Goal: Task Accomplishment & Management: Manage account settings

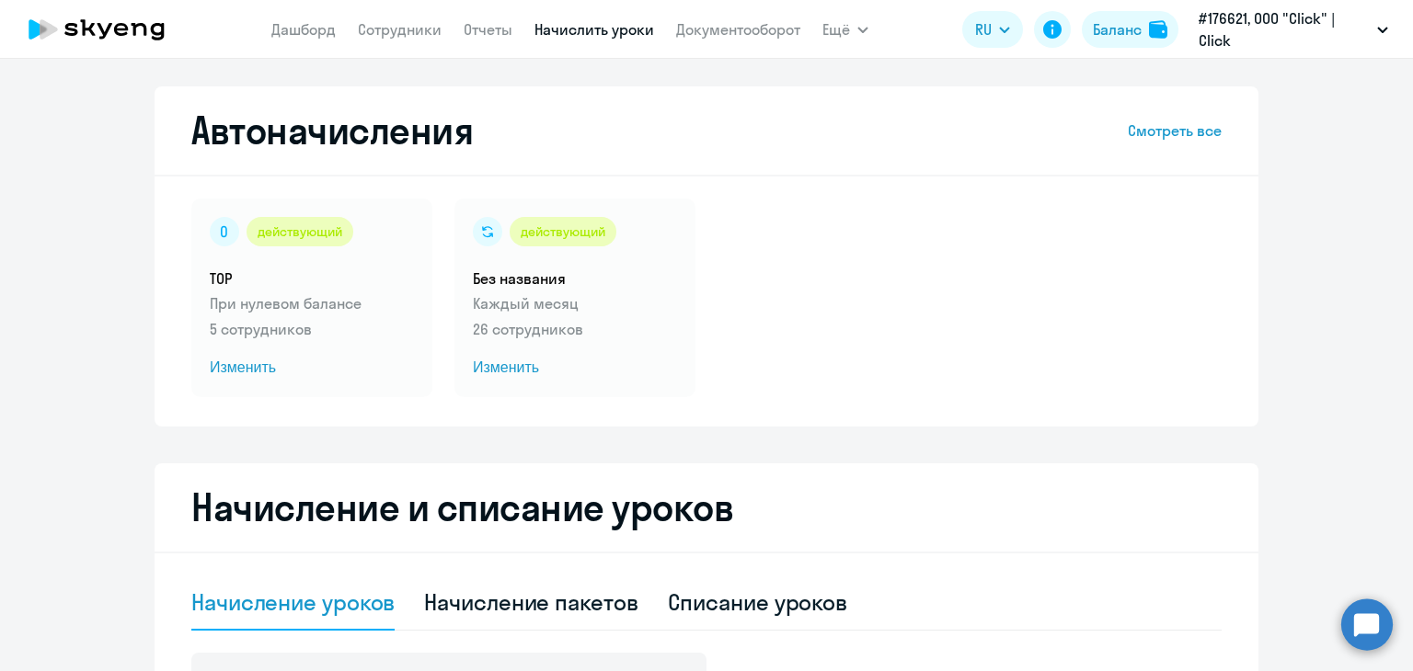
select select "10"
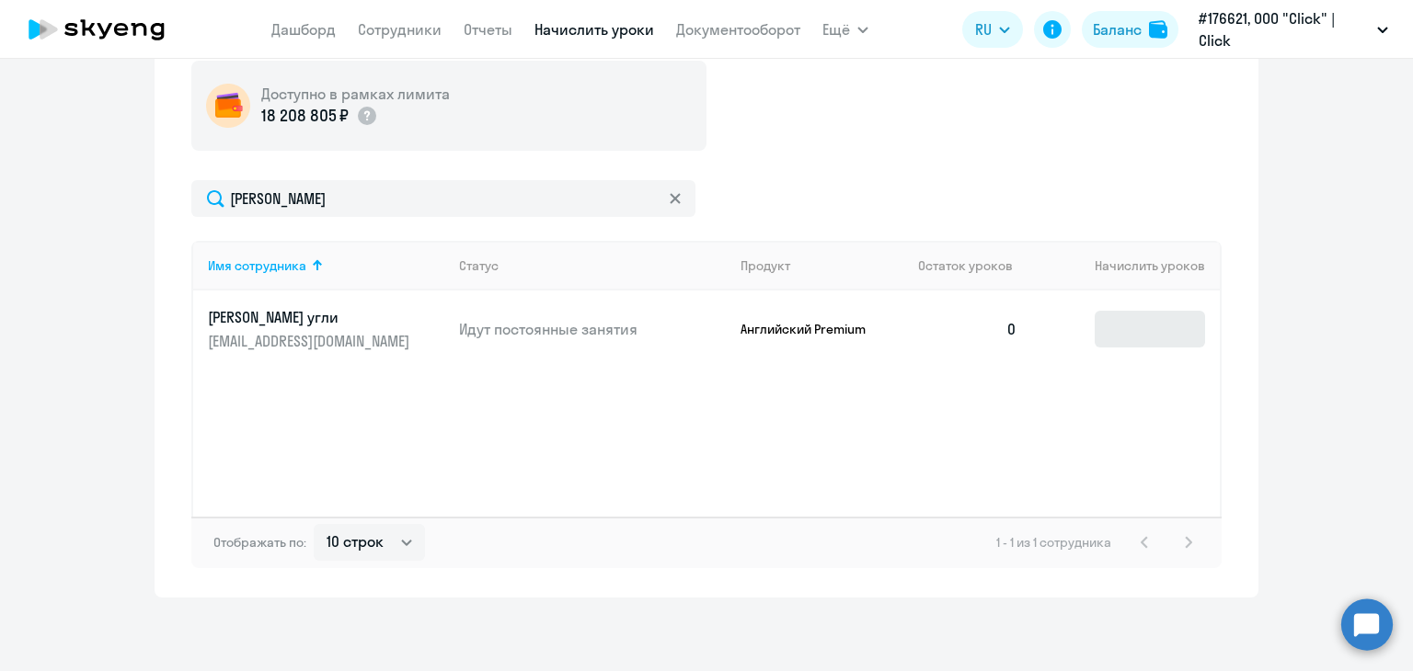
type input "[PERSON_NAME]"
click at [1141, 332] on input at bounding box center [1150, 329] width 110 height 37
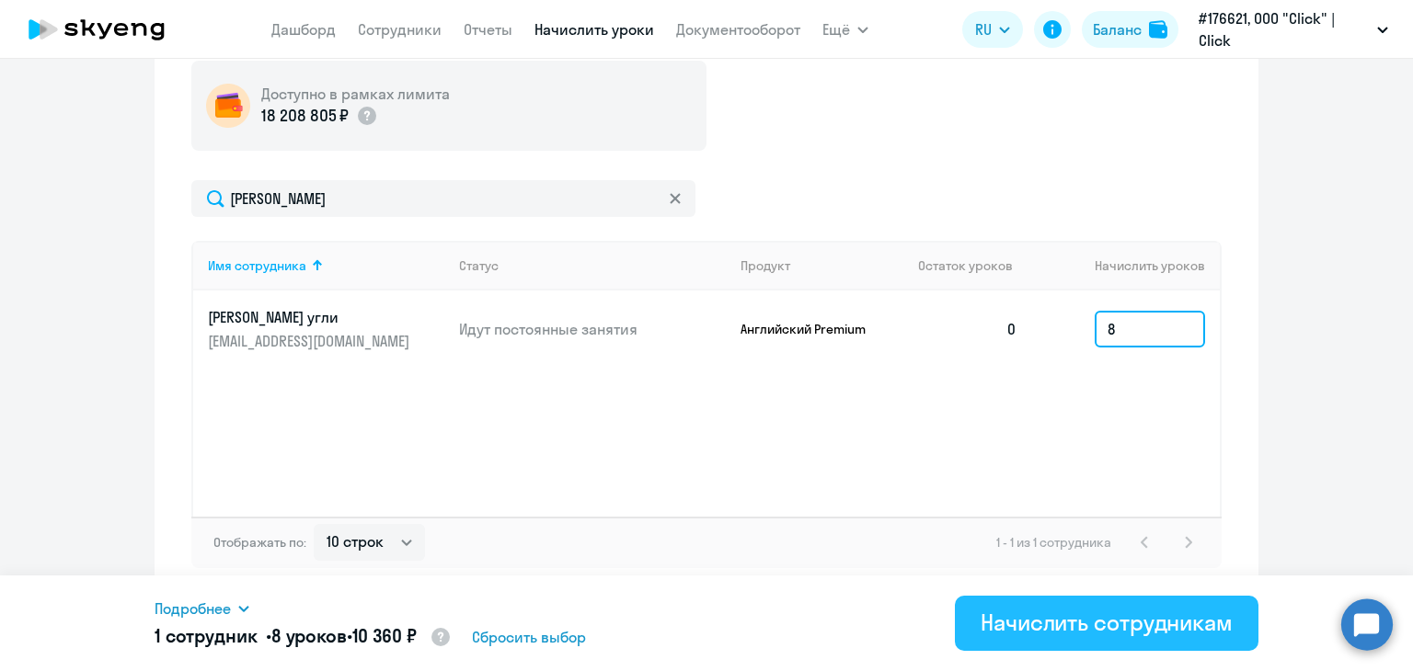
type input "8"
click at [1101, 630] on div "Начислить сотрудникам" at bounding box center [1106, 622] width 252 height 29
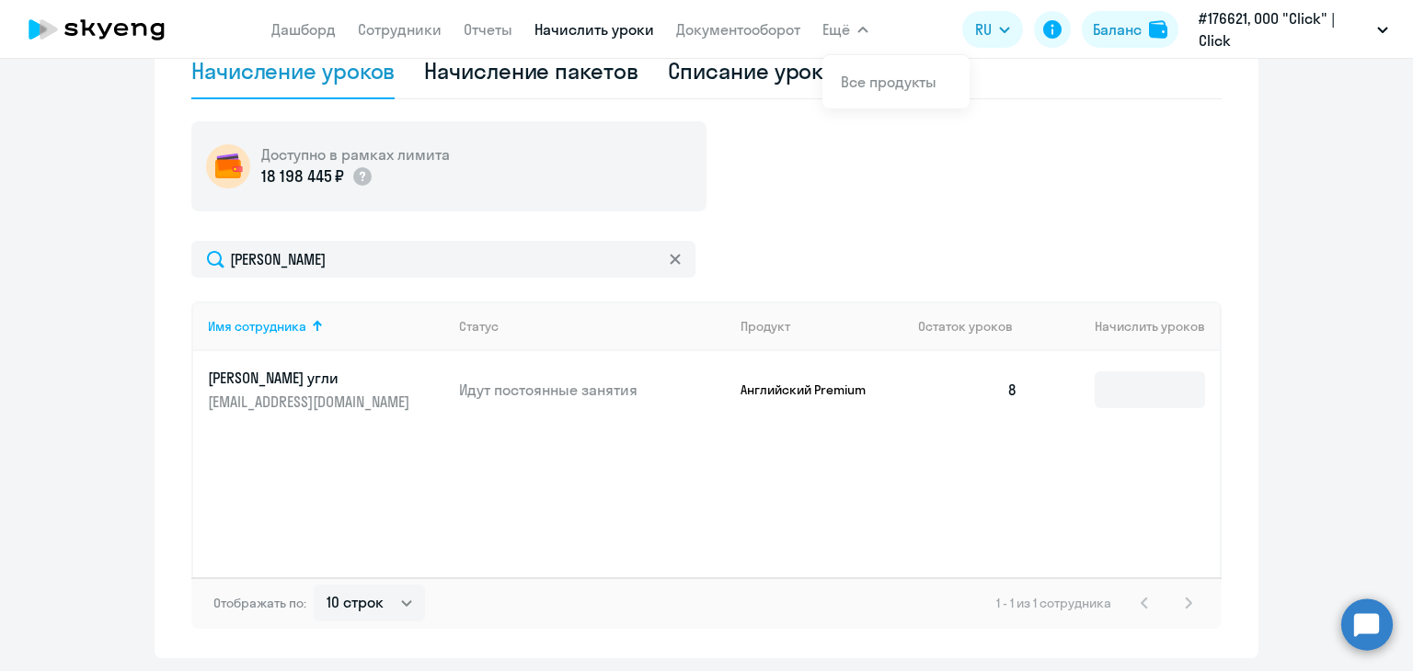
scroll to position [408, 0]
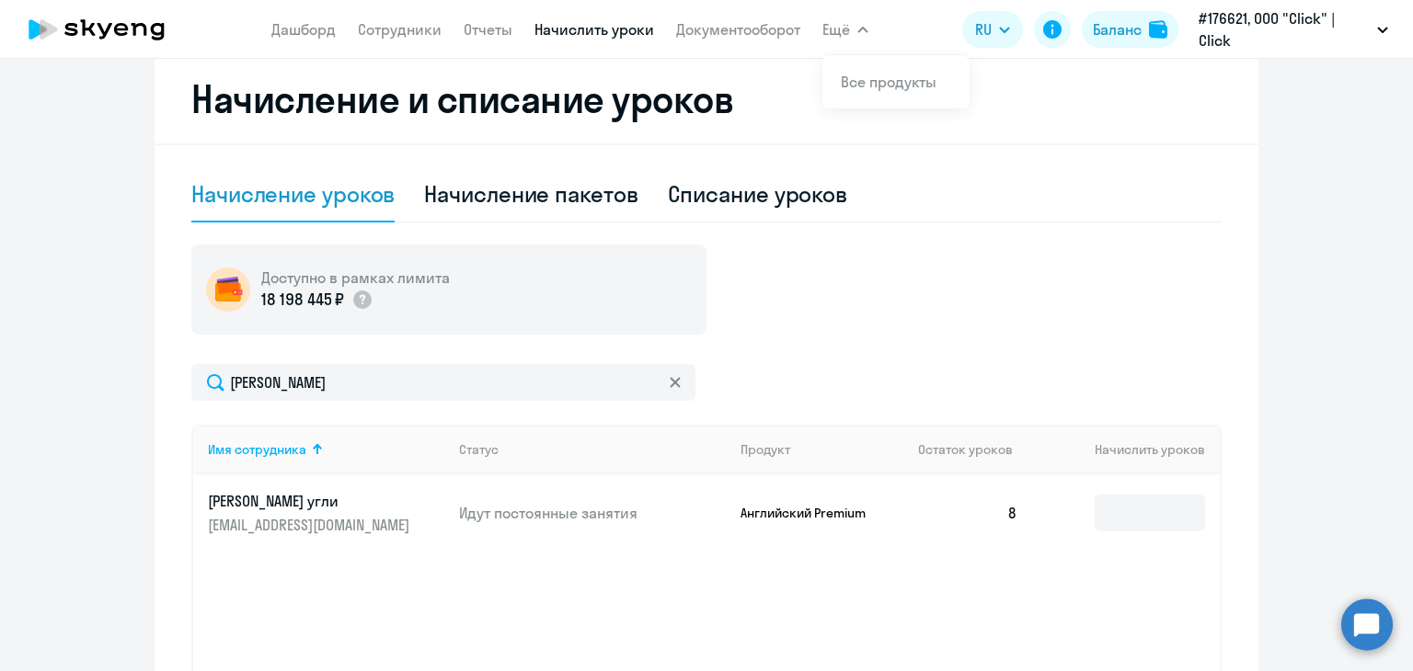
click at [405, 41] on nav "[PERSON_NAME] Отчеты Начислить уроки Документооборот" at bounding box center [535, 29] width 529 height 37
click at [407, 30] on link "Сотрудники" at bounding box center [400, 29] width 84 height 18
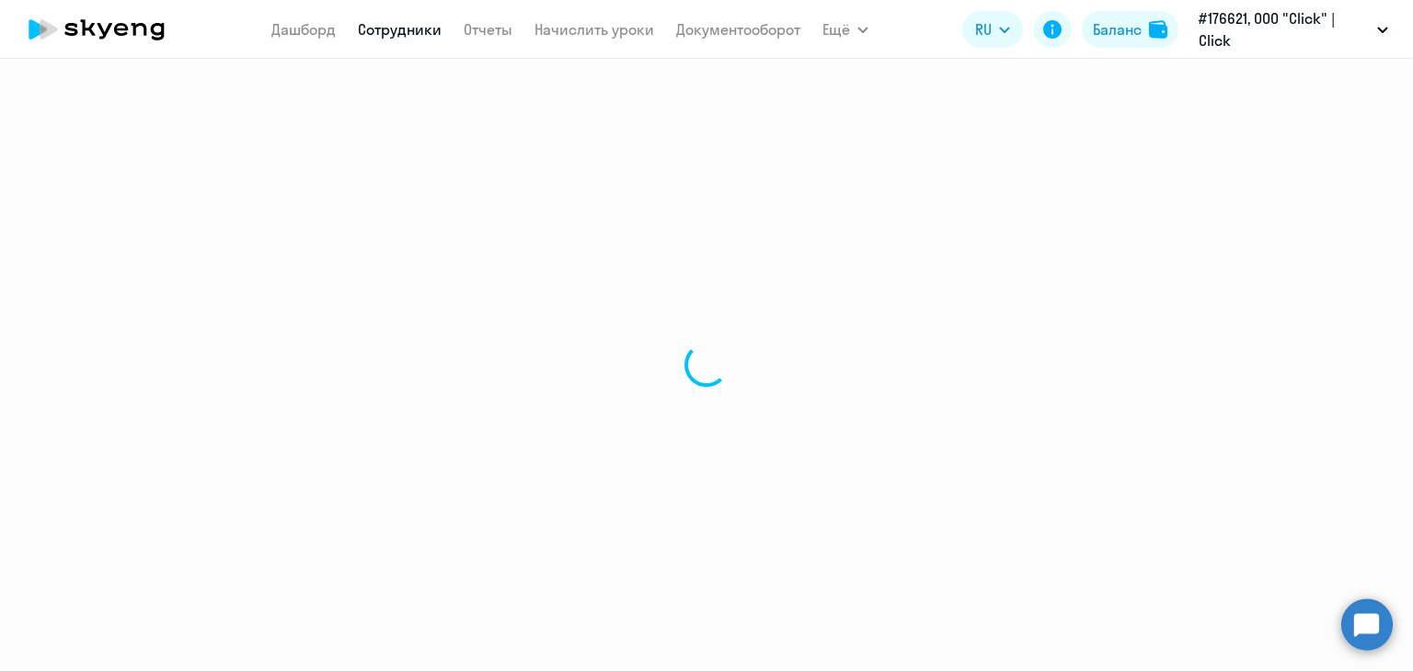
select select "30"
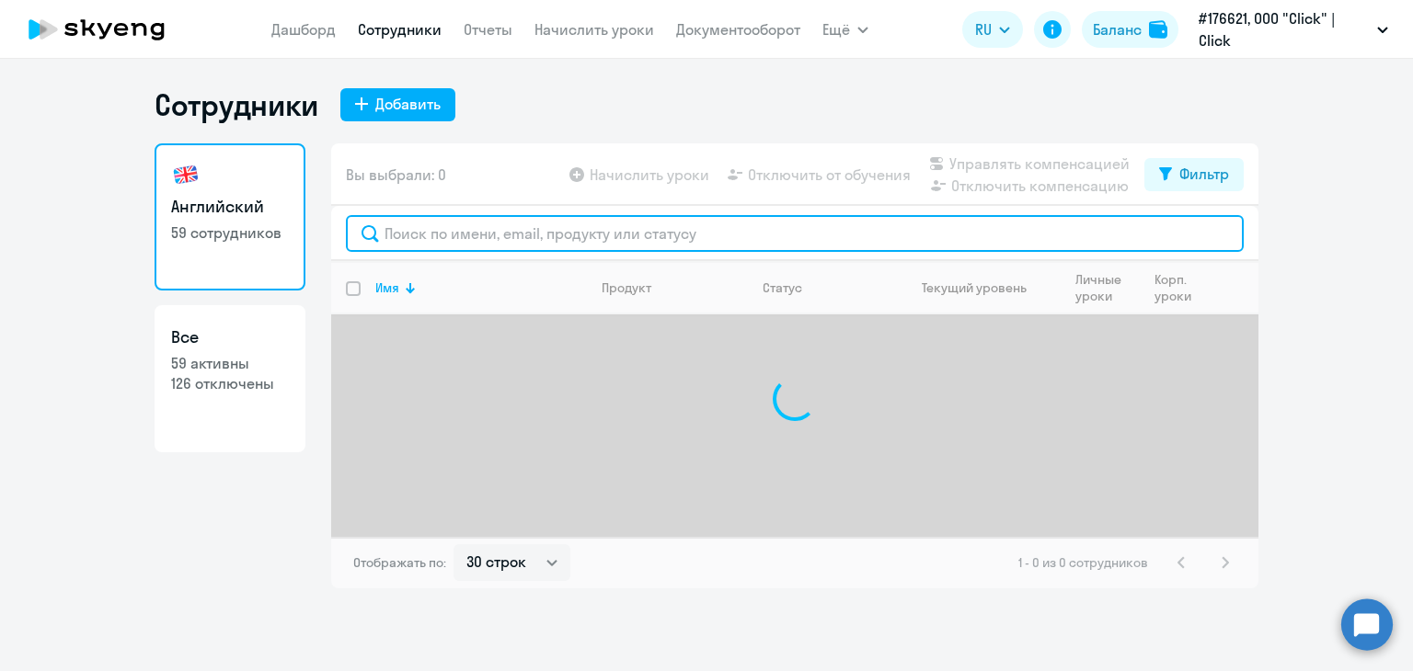
click at [437, 219] on input "text" at bounding box center [795, 233] width 898 height 37
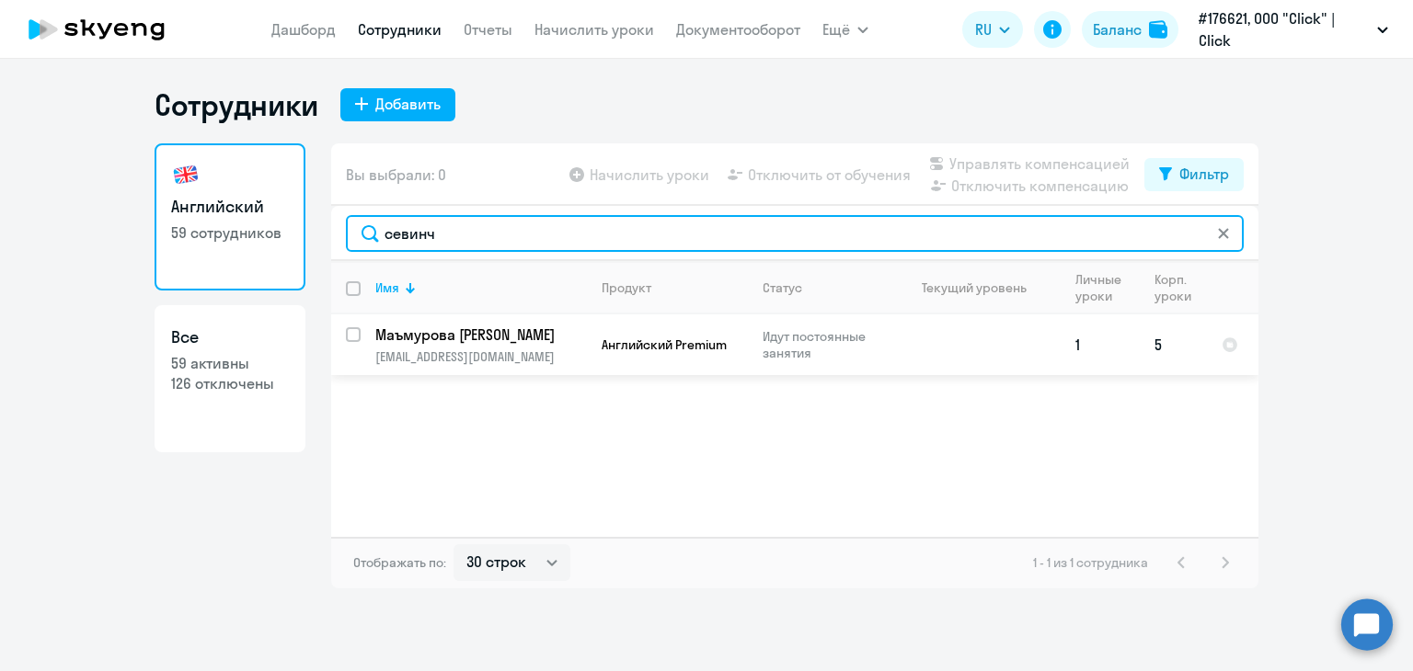
type input "севинч"
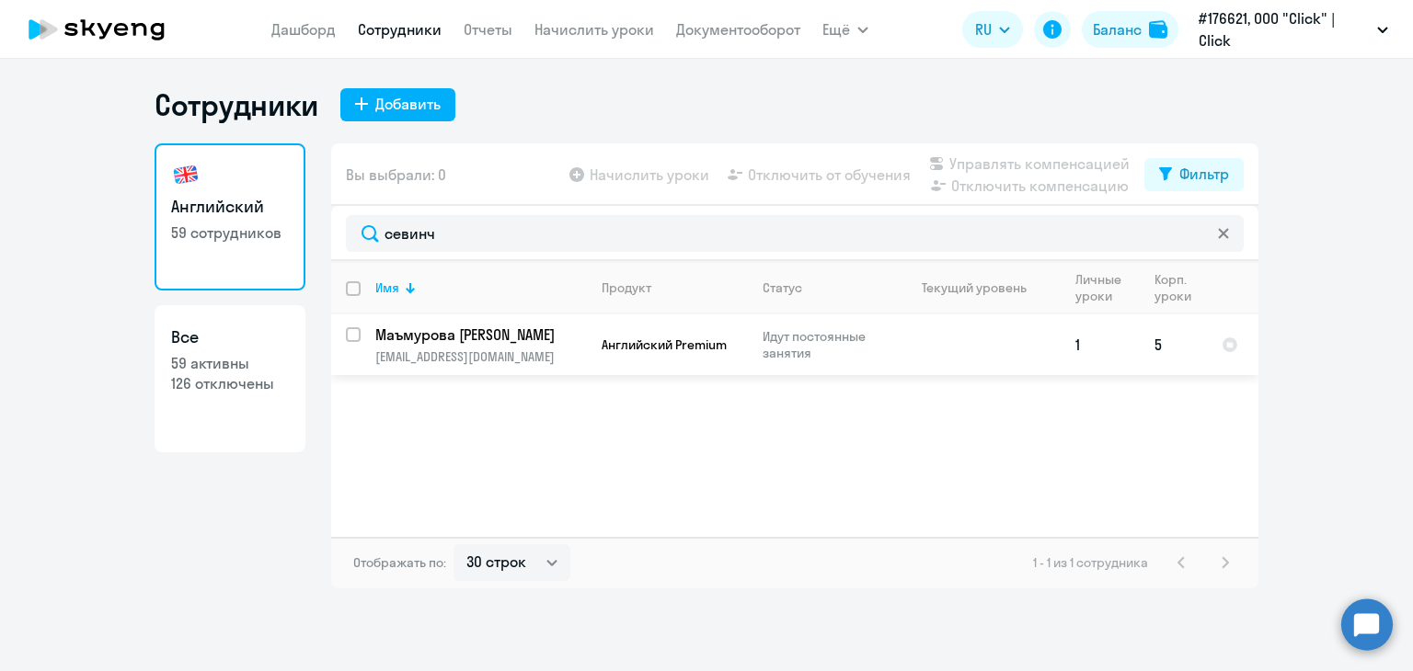
click at [901, 359] on td at bounding box center [974, 345] width 171 height 61
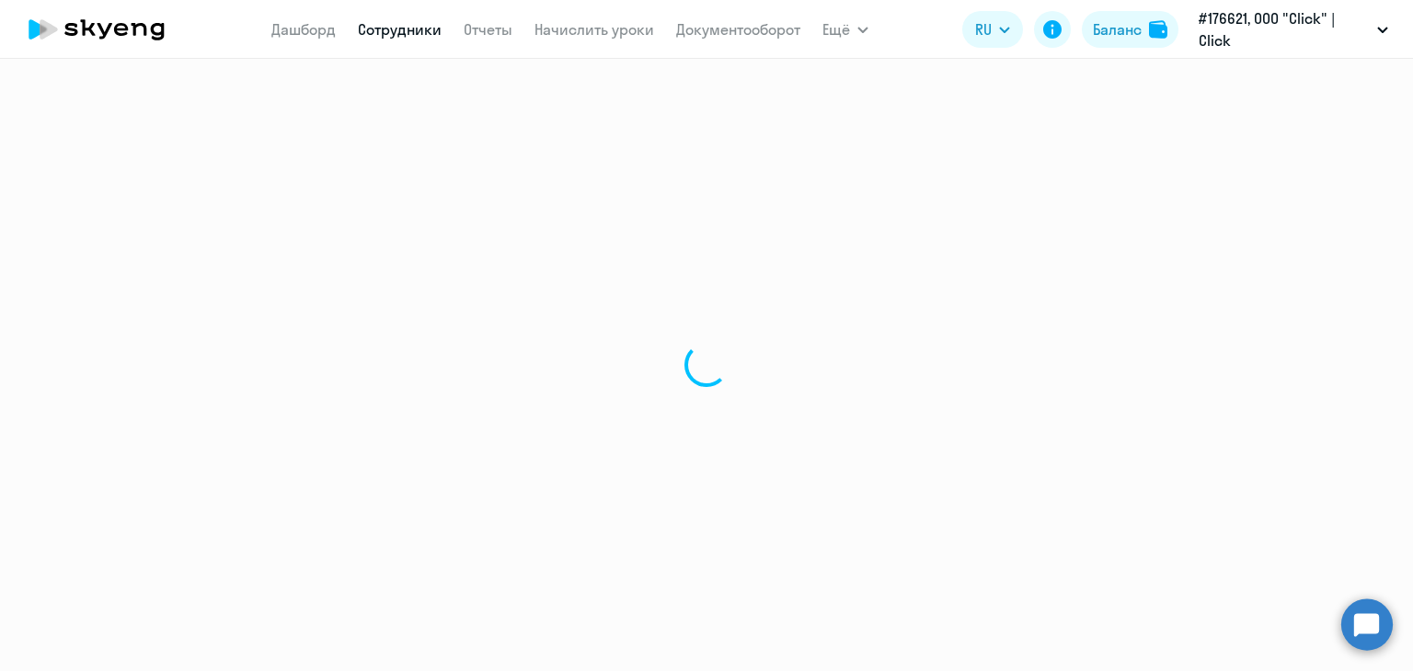
select select "english"
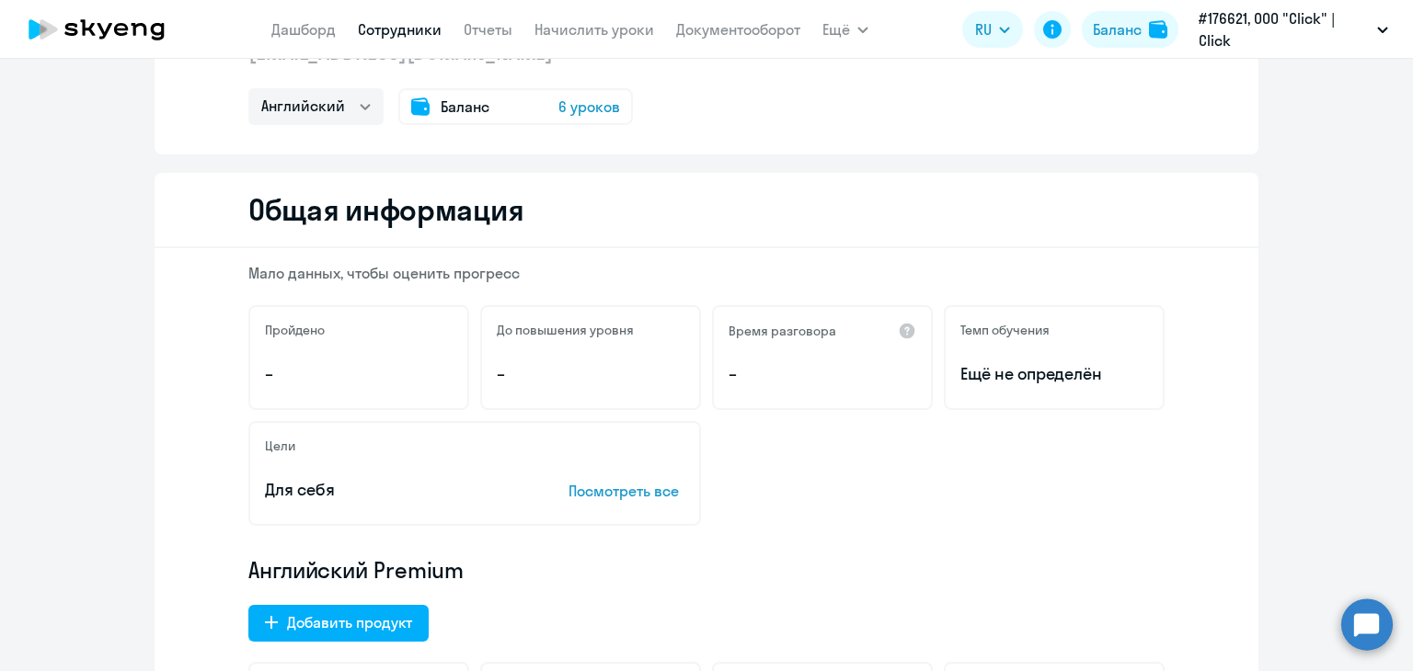
scroll to position [92, 0]
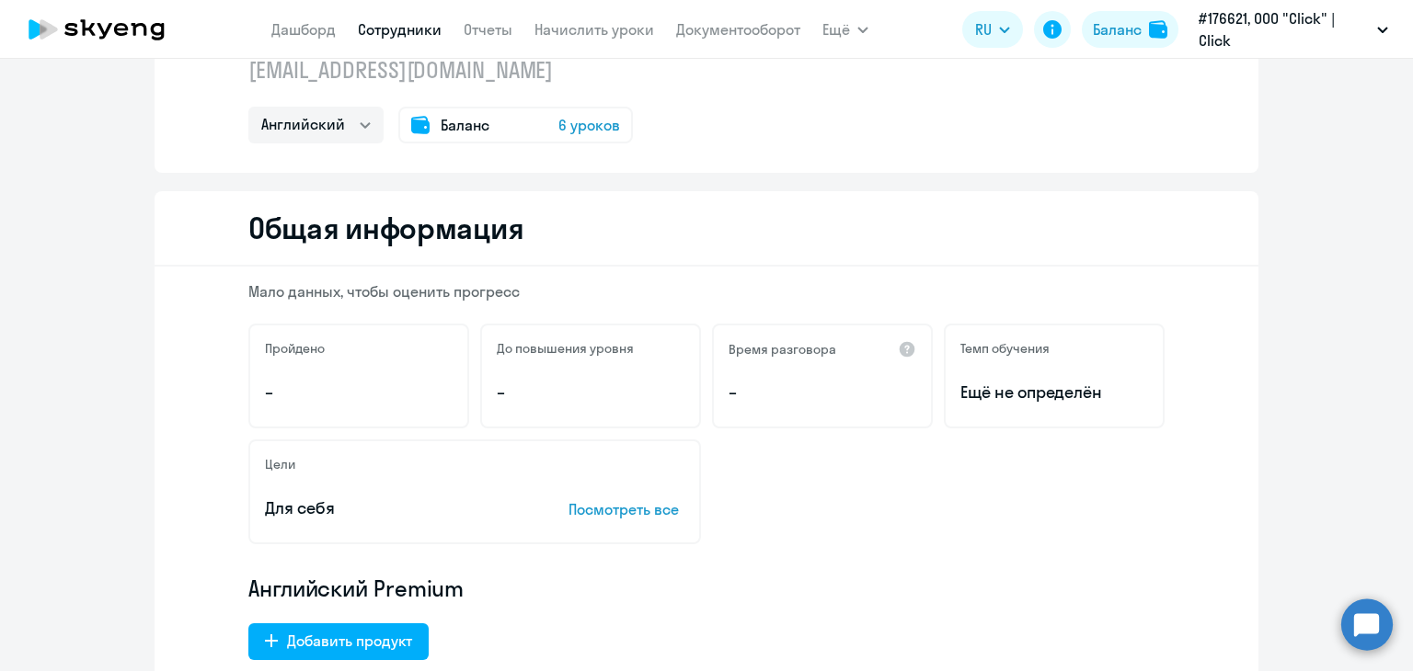
click at [497, 126] on div "Баланс 6 уроков" at bounding box center [515, 125] width 235 height 37
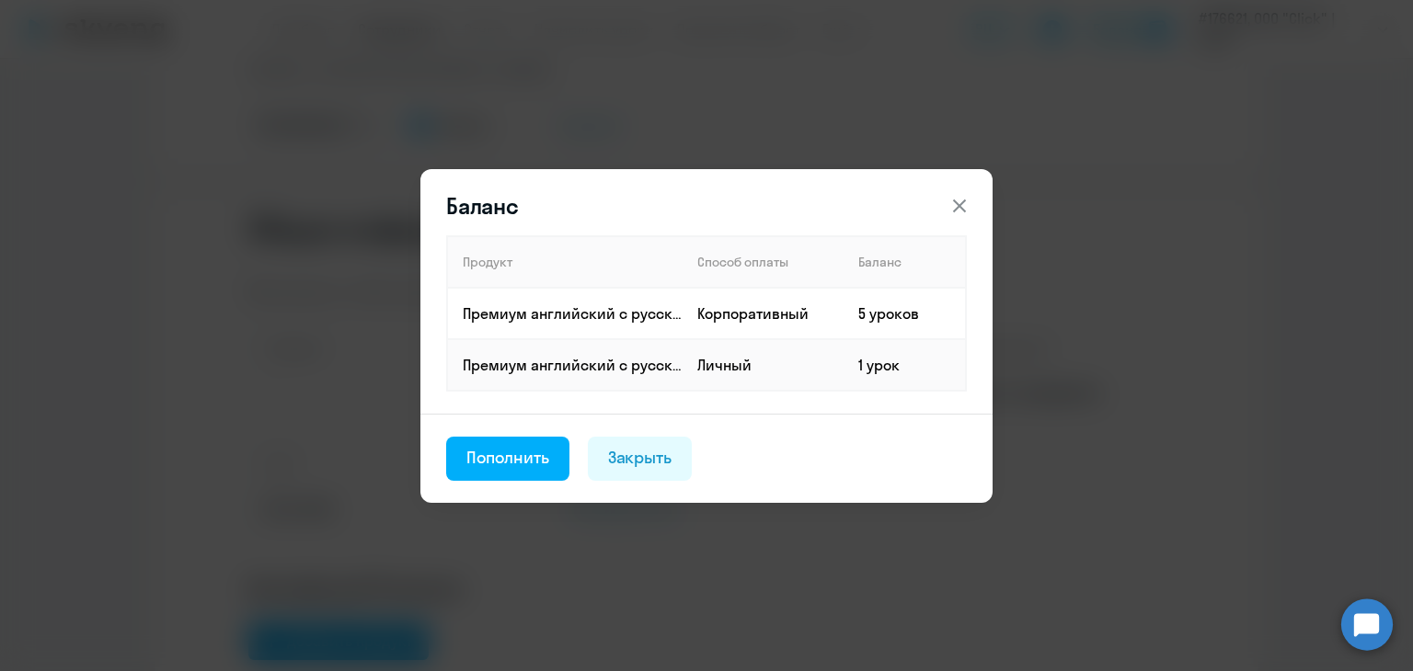
click at [959, 200] on icon at bounding box center [959, 206] width 22 height 22
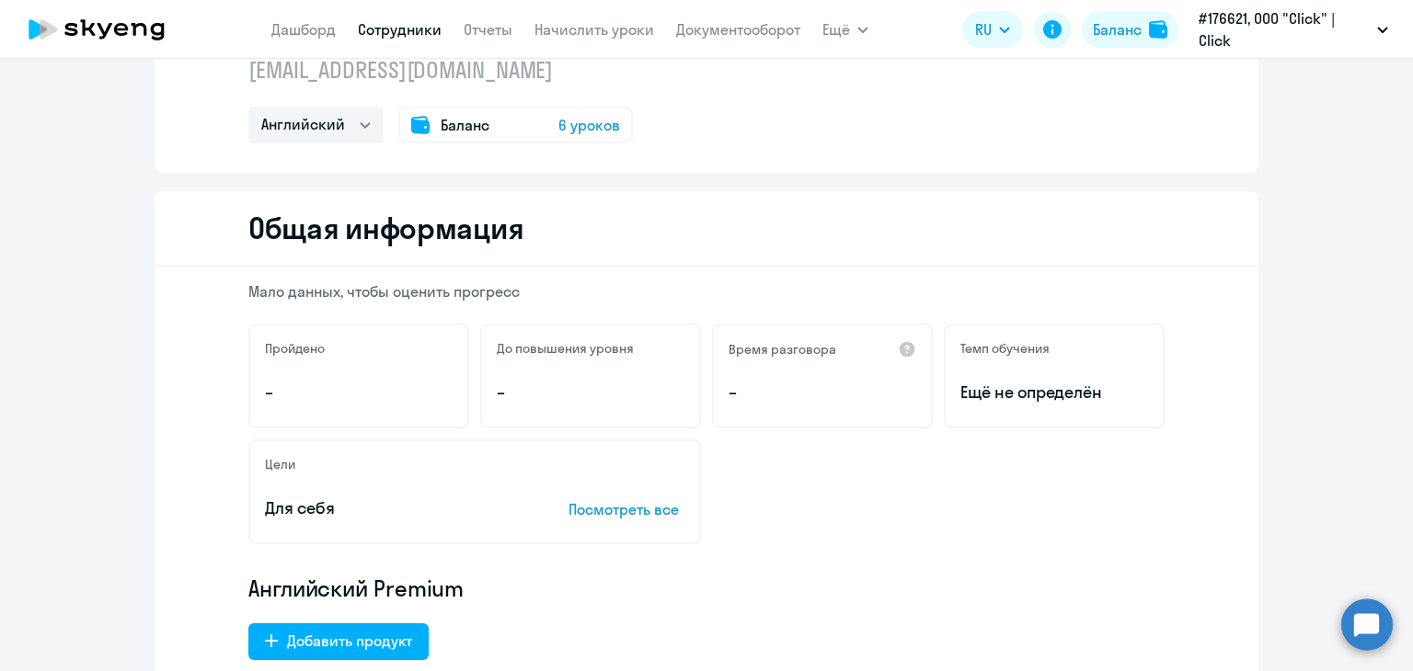
drag, startPoint x: 556, startPoint y: 128, endPoint x: 451, endPoint y: 158, distance: 110.0
click at [451, 158] on div "Маъмурова [PERSON_NAME] [EMAIL_ADDRESS][DOMAIN_NAME] Английский Баланс 6 уроков" at bounding box center [707, 84] width 1104 height 177
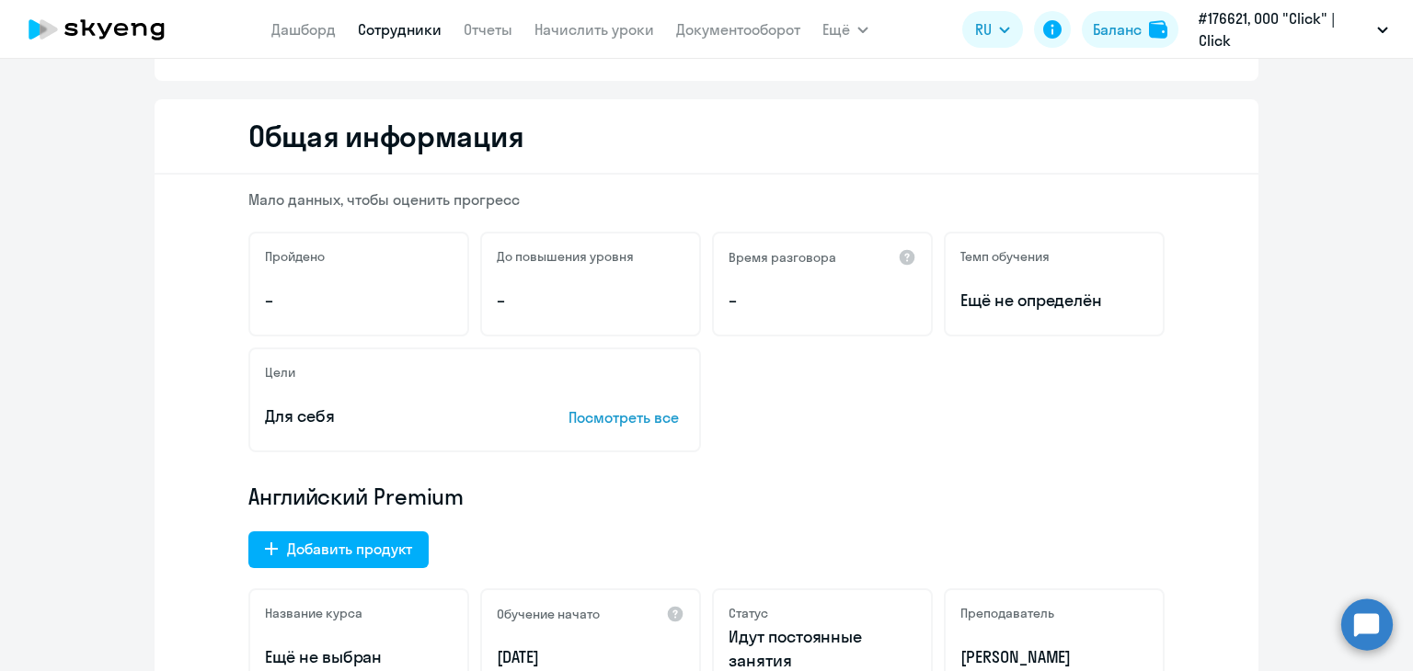
scroll to position [0, 0]
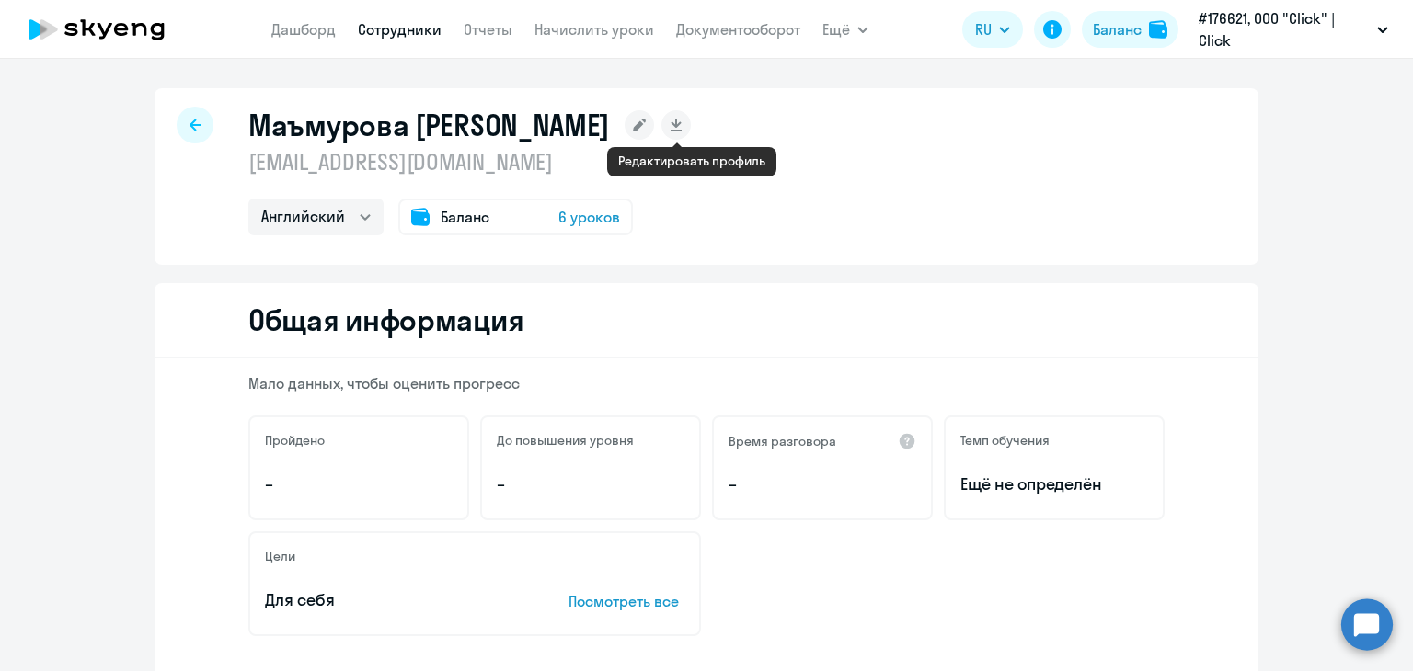
click at [654, 133] on rect at bounding box center [639, 124] width 29 height 29
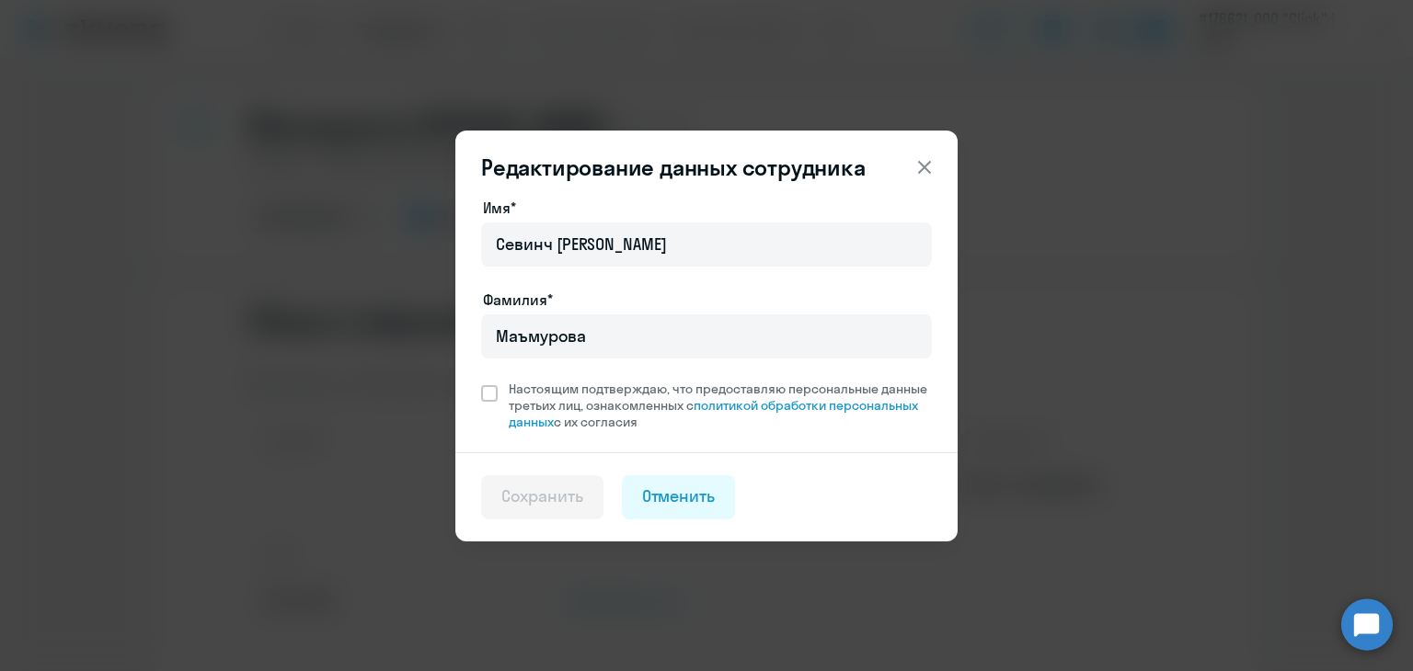
click at [923, 166] on icon at bounding box center [924, 166] width 13 height 13
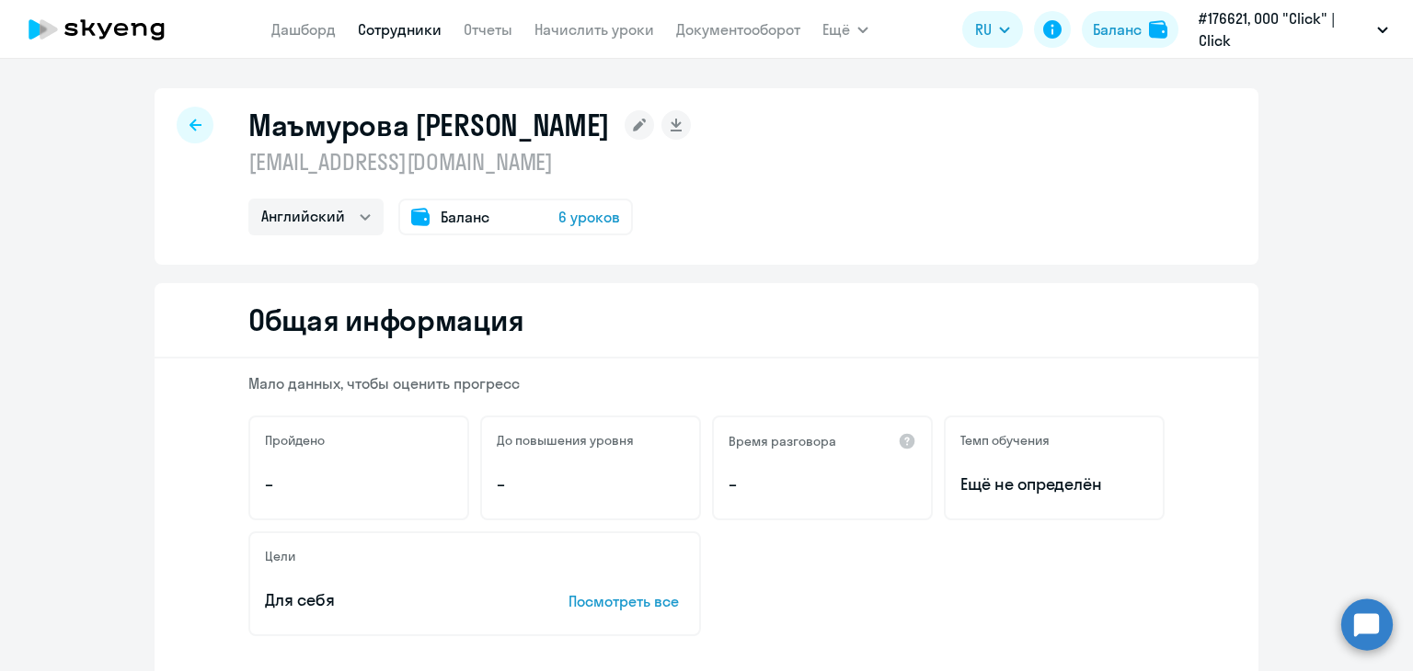
click at [189, 119] on icon at bounding box center [195, 125] width 12 height 13
select select "30"
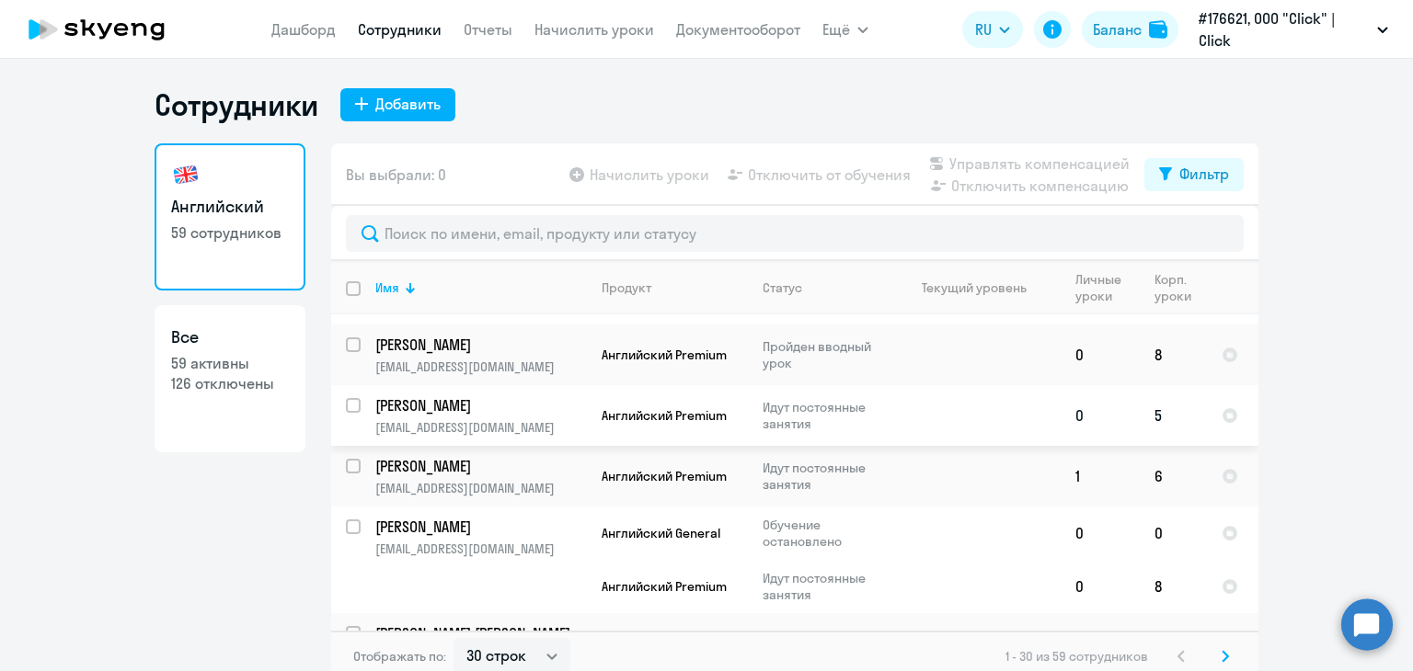
scroll to position [184, 0]
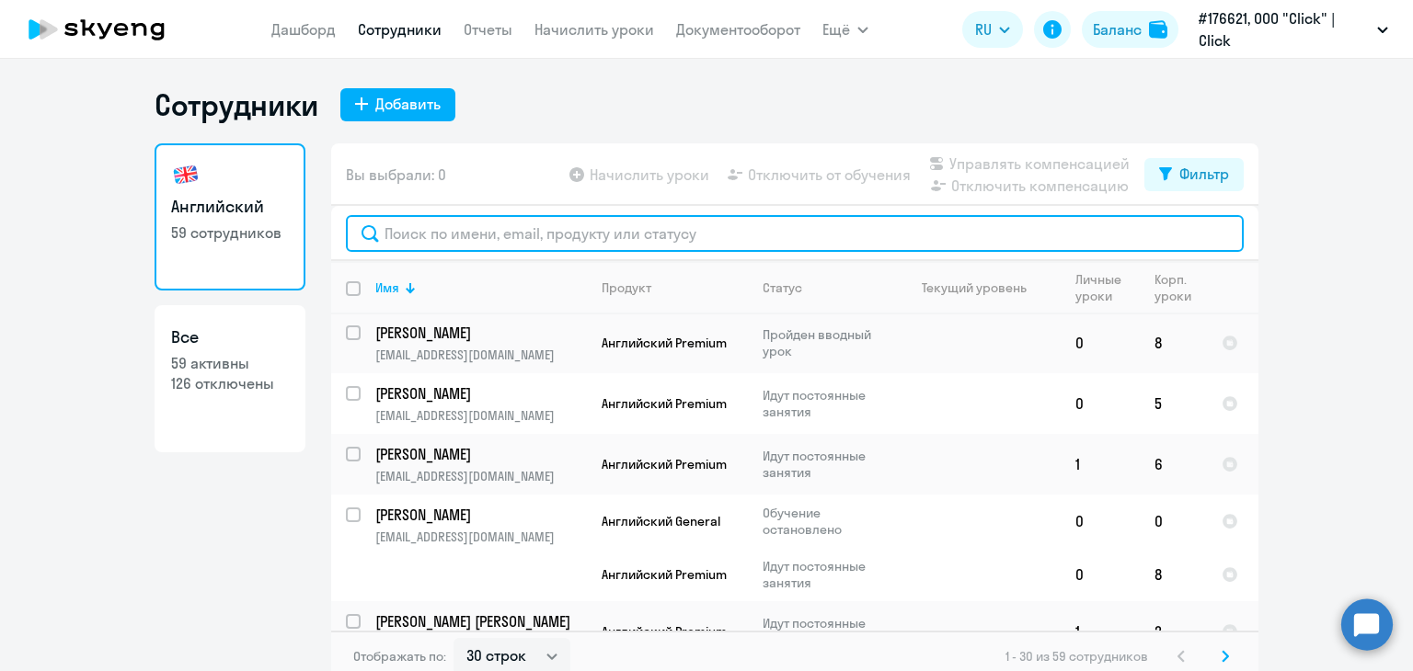
click at [484, 236] on input "text" at bounding box center [795, 233] width 898 height 37
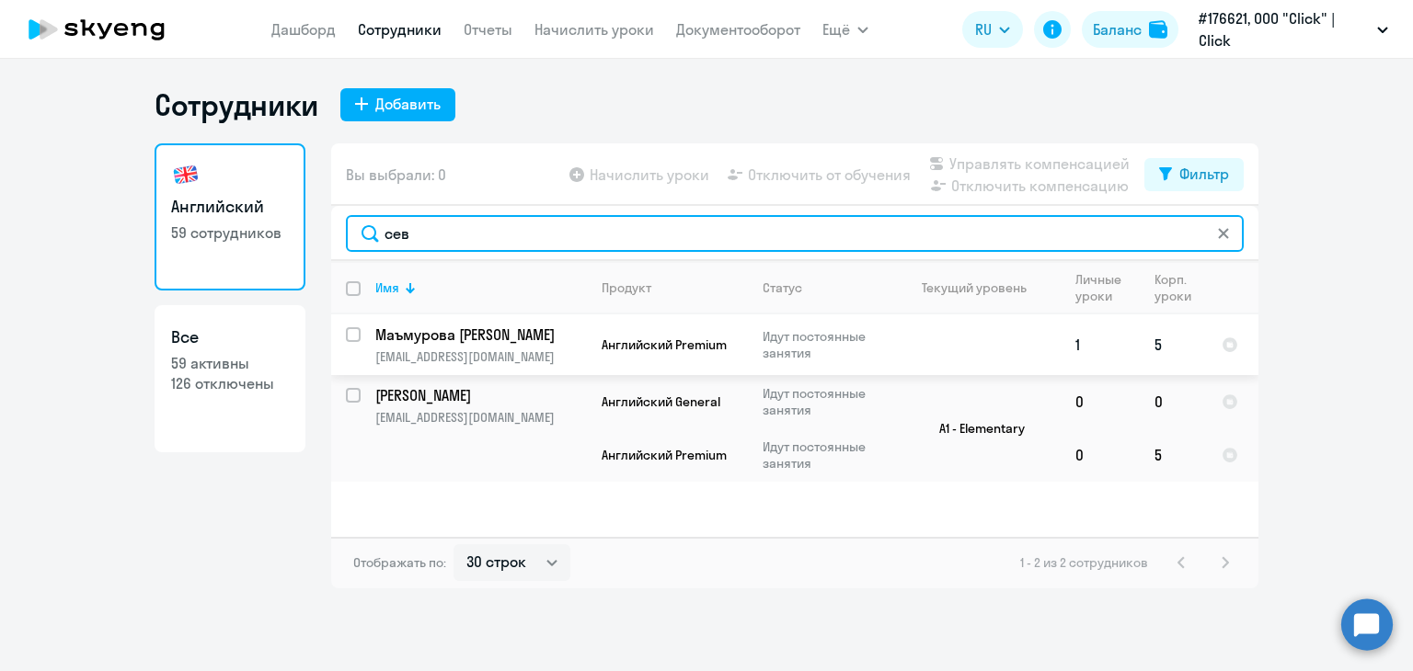
type input "сев"
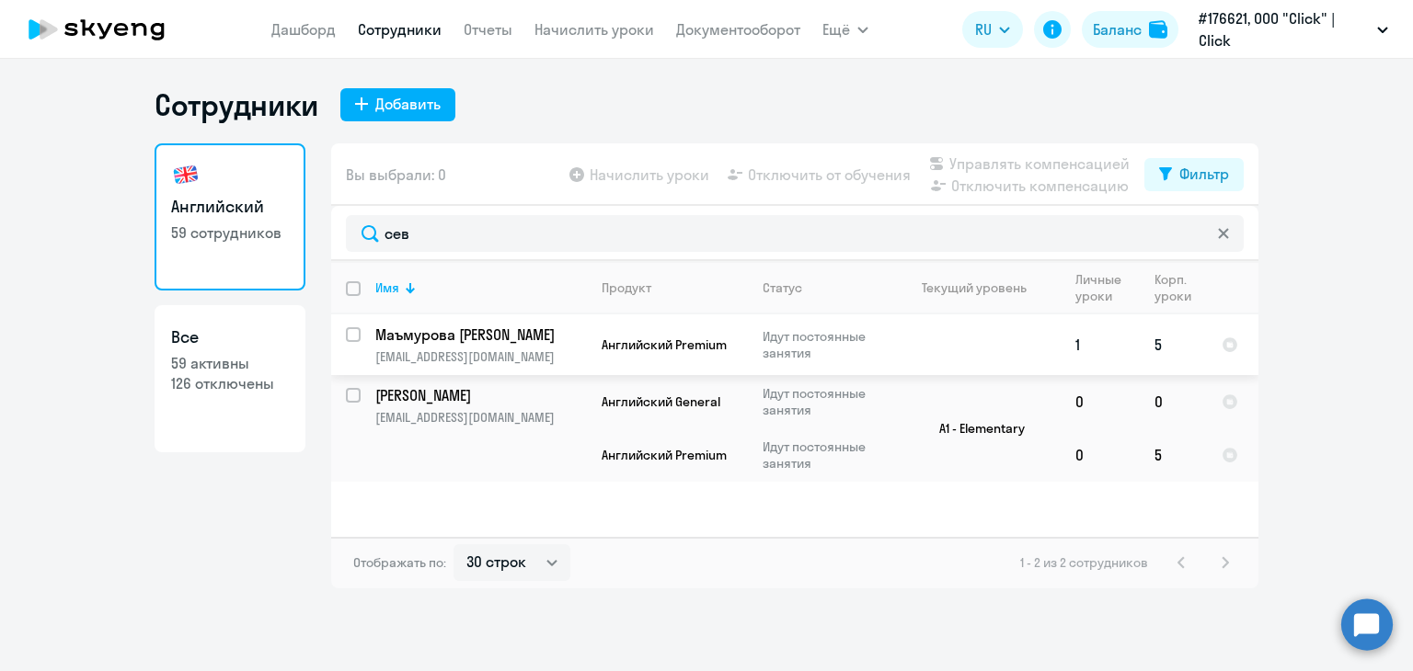
click at [335, 331] on div at bounding box center [354, 335] width 44 height 44
checkbox input "true"
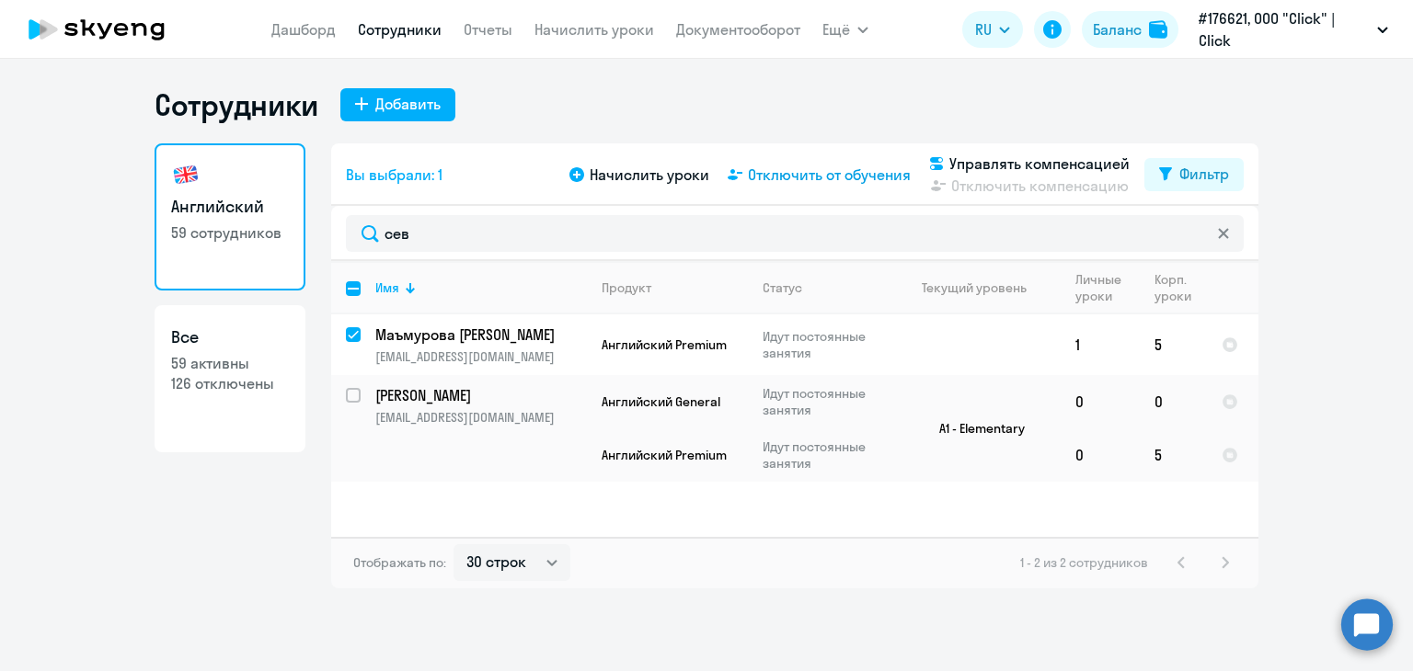
click at [857, 170] on span "Отключить от обучения" at bounding box center [829, 175] width 163 height 22
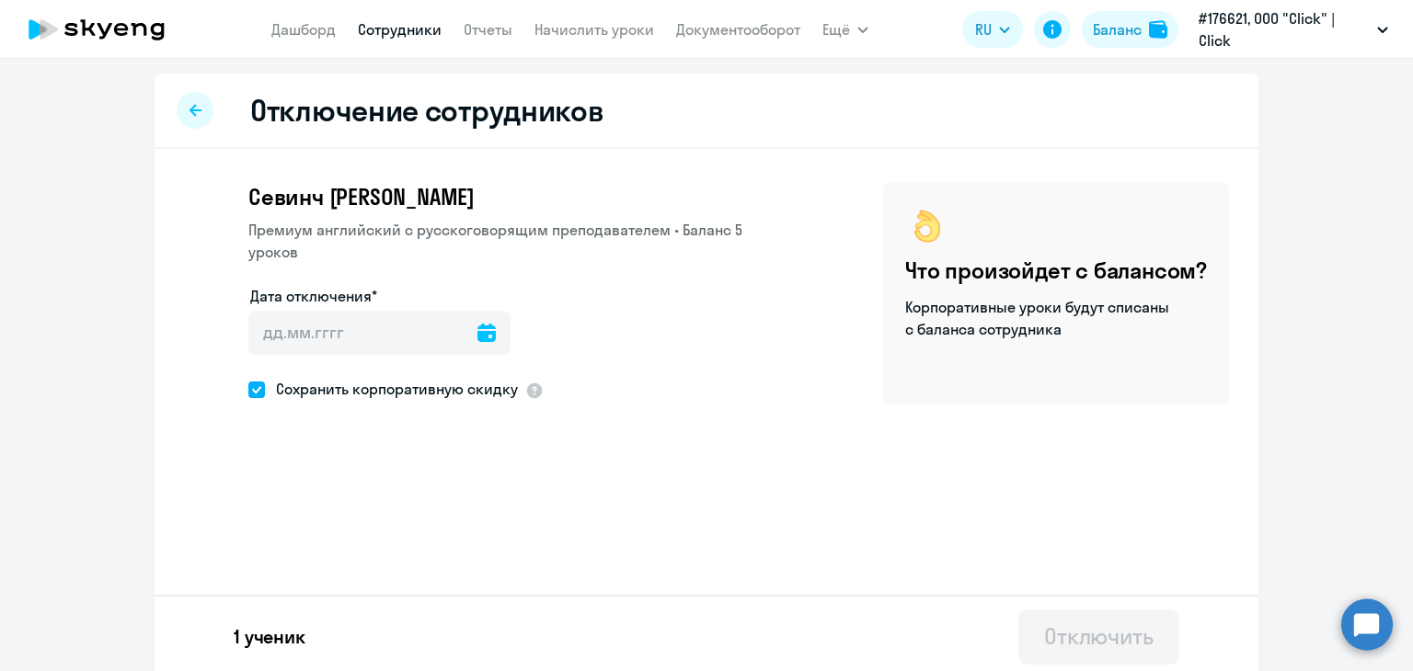
click at [477, 324] on icon at bounding box center [486, 333] width 18 height 18
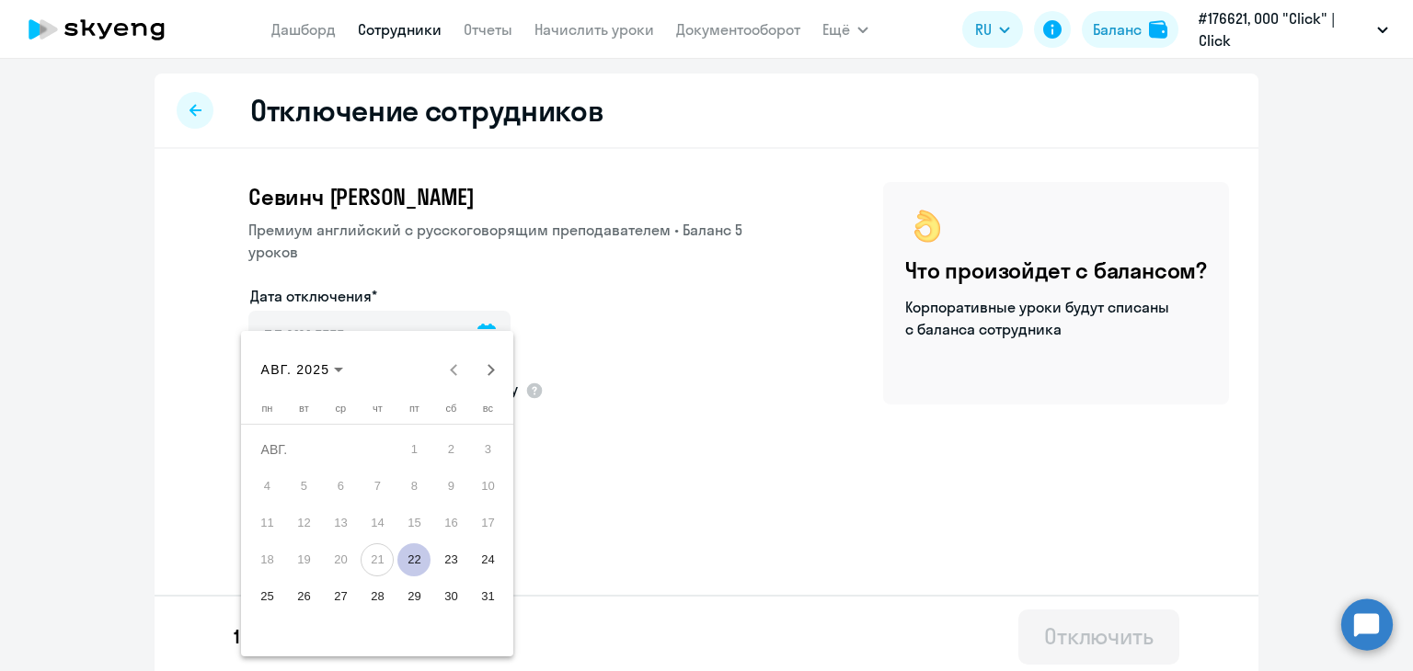
click at [409, 555] on span "22" at bounding box center [413, 560] width 33 height 33
type input "[DATE]"
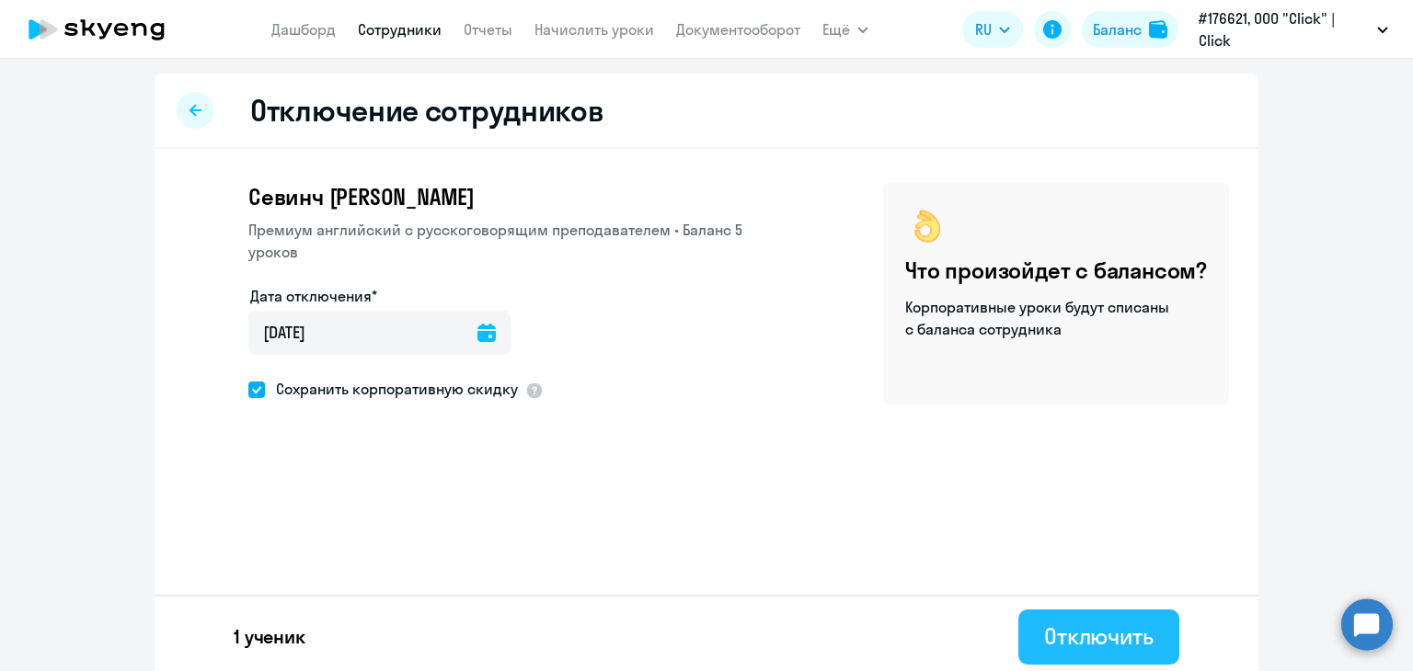
click at [1094, 642] on div "Отключить" at bounding box center [1098, 636] width 109 height 29
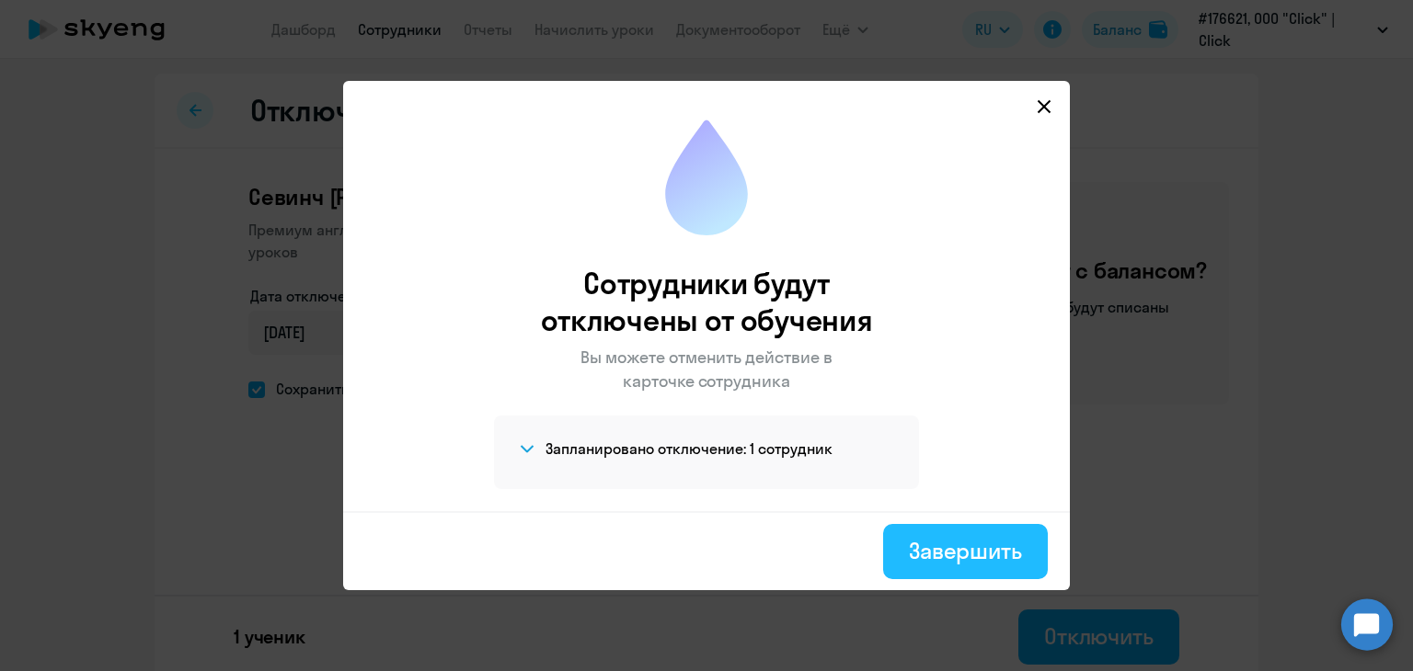
click at [1010, 550] on div "Завершить" at bounding box center [965, 550] width 113 height 29
select select "30"
